Goal: Check status: Check status

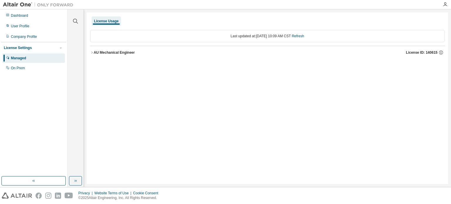
click at [94, 53] on div "AU Mechanical Engineer" at bounding box center [114, 52] width 41 height 5
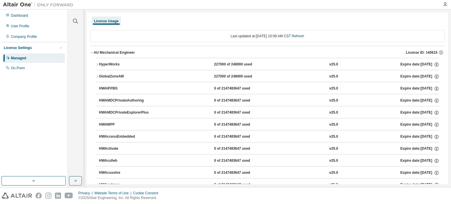
click at [97, 67] on button "HyperWorks 227000 of 248000 used v25.0 Expire date: 2026-03-31" at bounding box center [267, 64] width 344 height 13
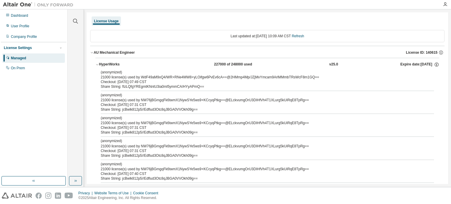
click at [97, 65] on icon "button" at bounding box center [97, 64] width 2 height 1
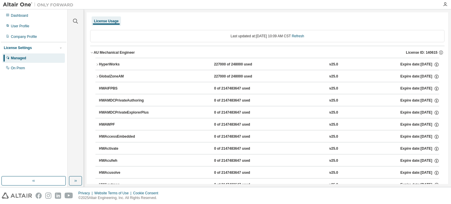
click at [97, 78] on icon "button" at bounding box center [97, 77] width 4 height 4
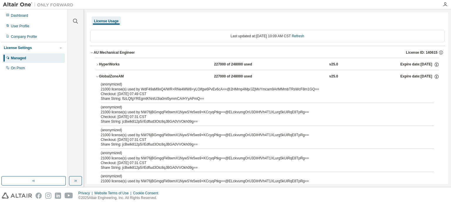
click at [97, 78] on icon "button" at bounding box center [97, 77] width 4 height 4
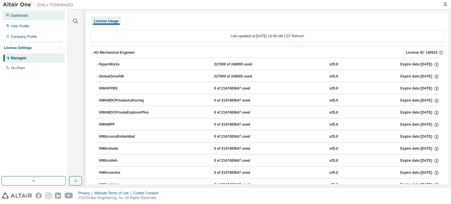
click at [21, 17] on div "Dashboard" at bounding box center [19, 15] width 17 height 5
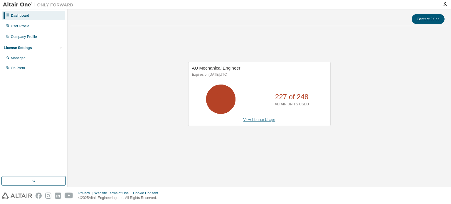
click at [261, 119] on link "View License Usage" at bounding box center [259, 120] width 32 height 4
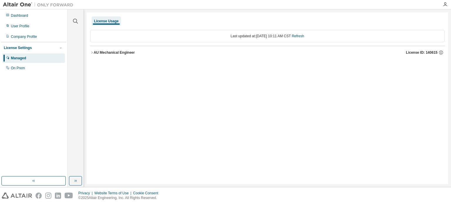
click at [95, 54] on div "AU Mechanical Engineer" at bounding box center [114, 52] width 41 height 5
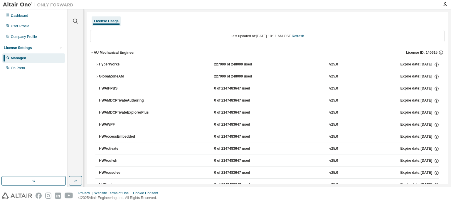
click at [98, 64] on icon "button" at bounding box center [97, 65] width 4 height 4
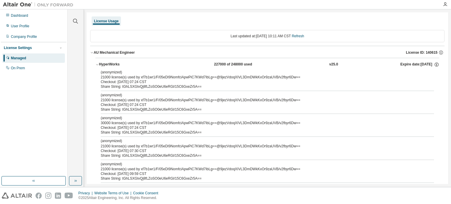
click at [96, 64] on icon "button" at bounding box center [97, 64] width 2 height 1
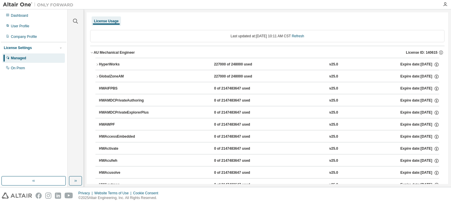
click at [98, 65] on icon "button" at bounding box center [97, 65] width 4 height 4
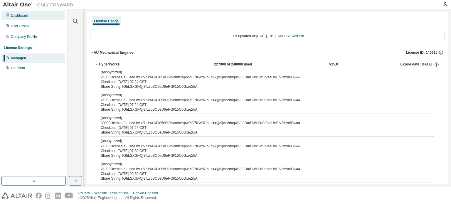
click at [22, 15] on div "Dashboard" at bounding box center [19, 15] width 17 height 5
